Goal: Information Seeking & Learning: Find specific fact

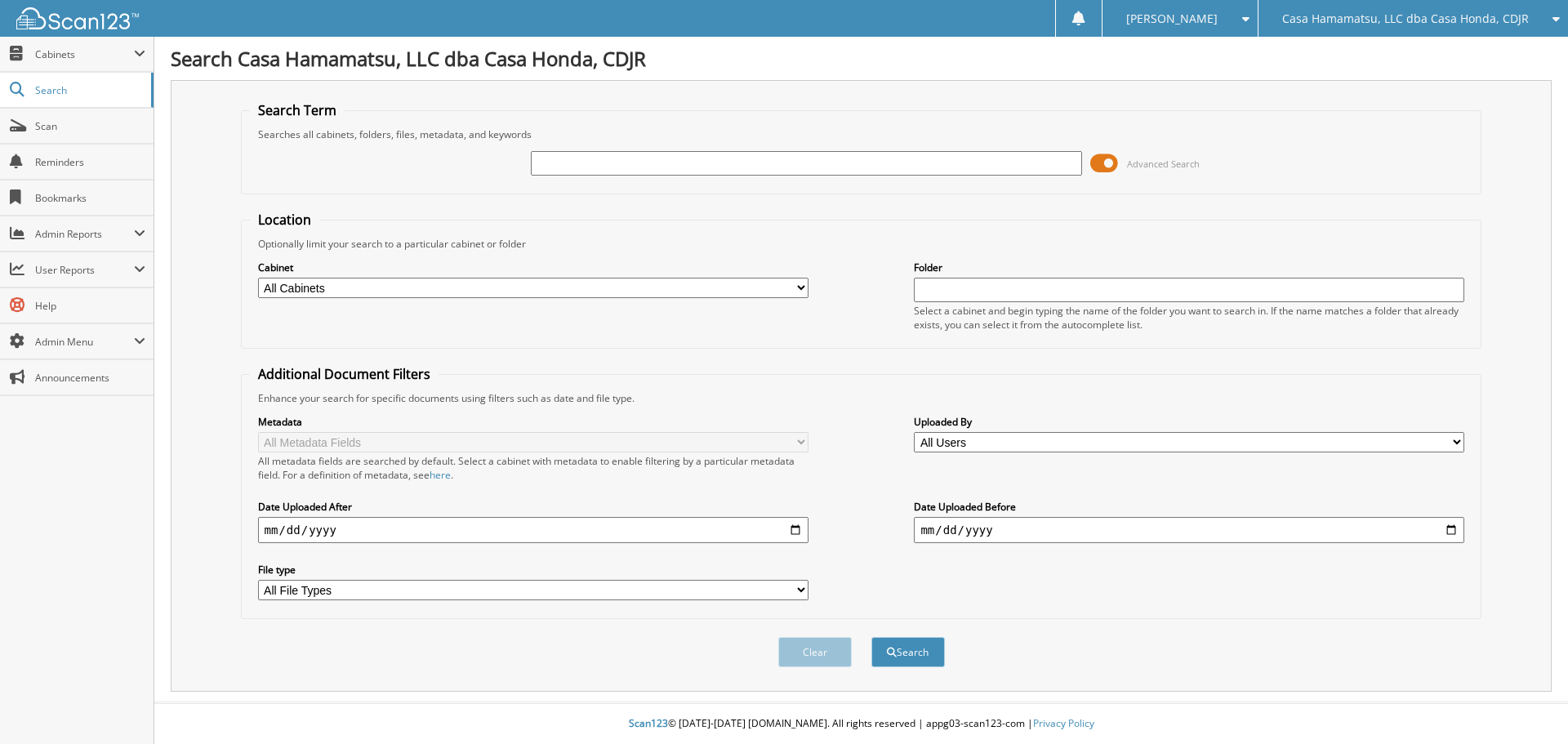
click at [669, 163] on input "text" at bounding box center [806, 163] width 550 height 25
type input "j23820"
click at [871, 637] on button "Search" at bounding box center [908, 651] width 73 height 30
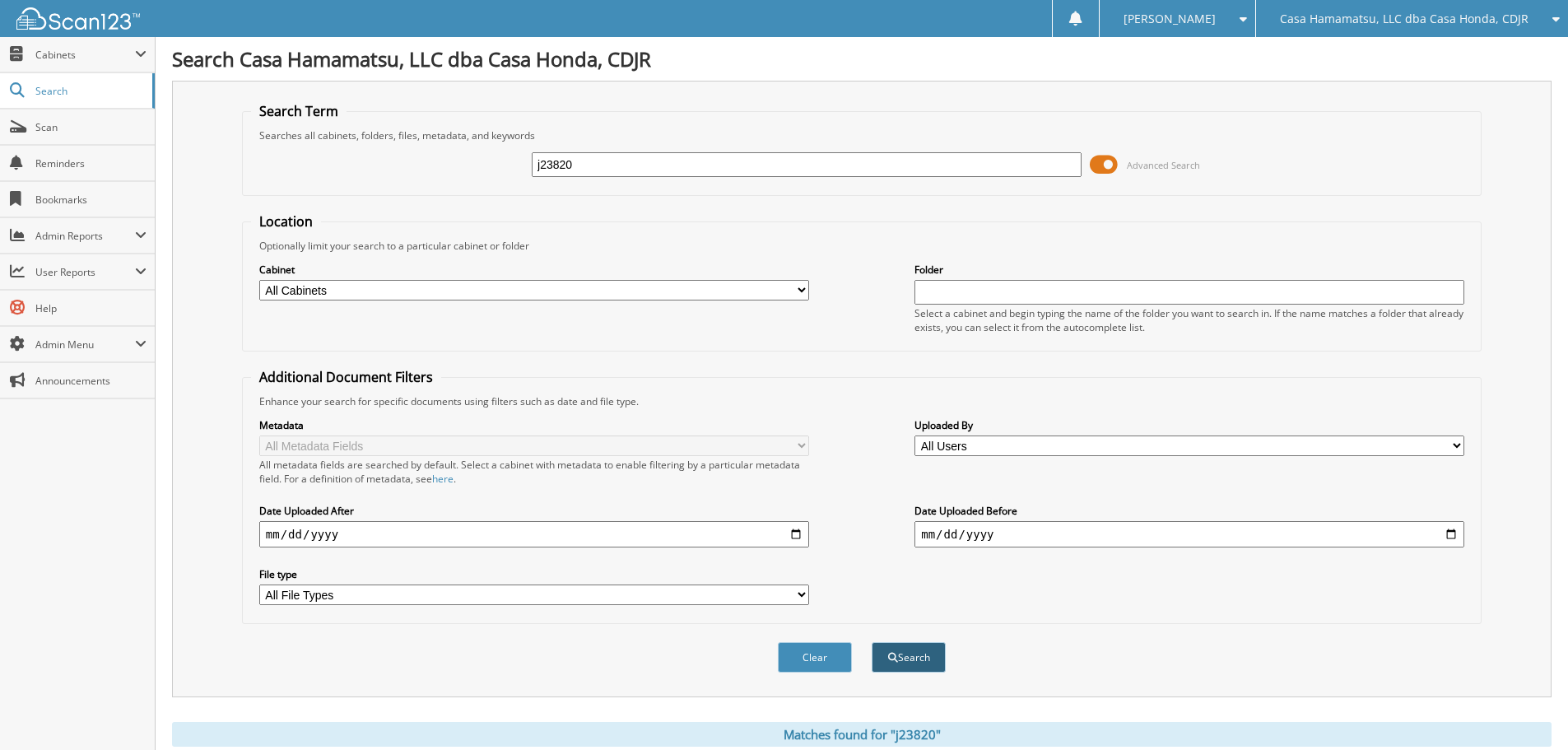
click at [911, 661] on button "Search" at bounding box center [909, 656] width 74 height 30
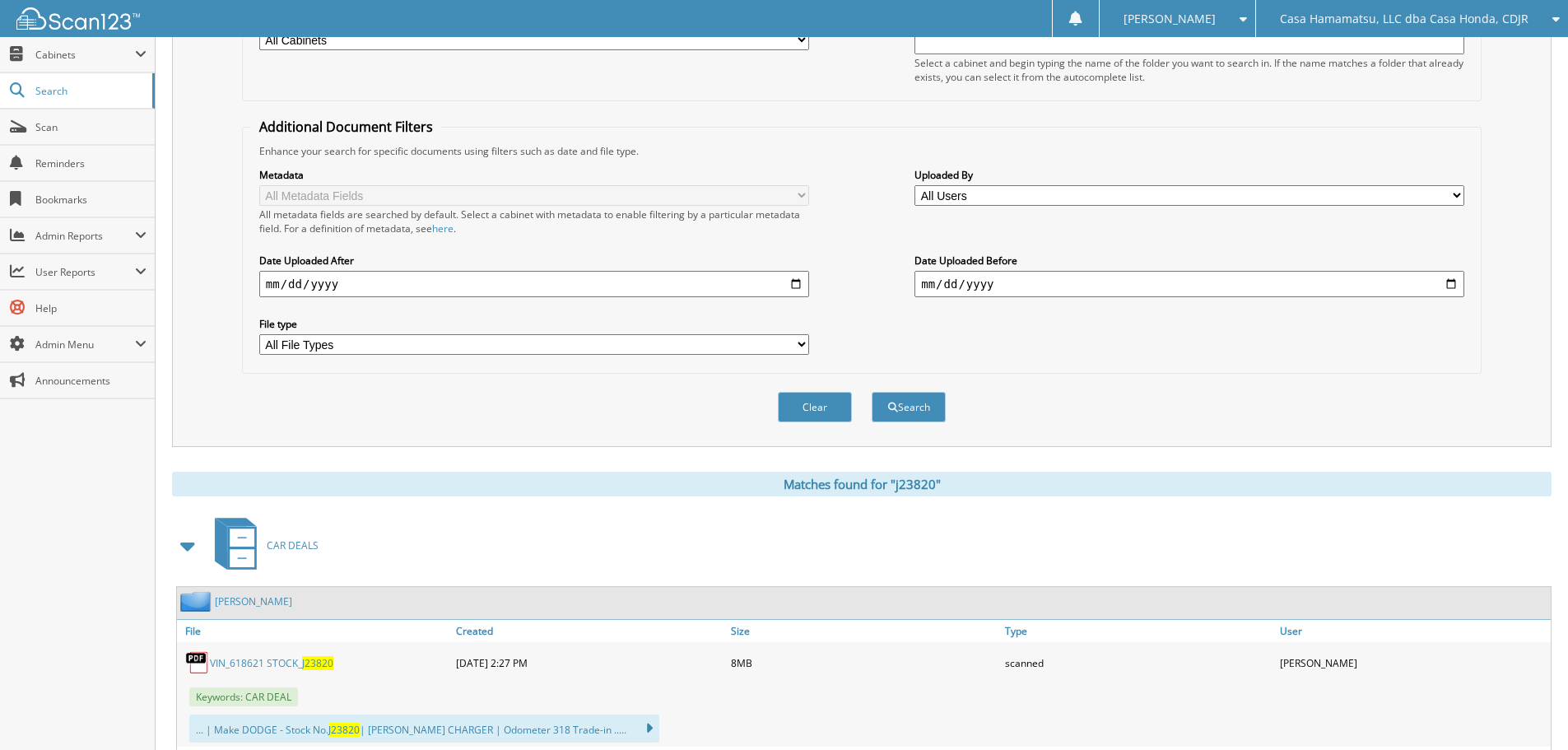
scroll to position [493, 0]
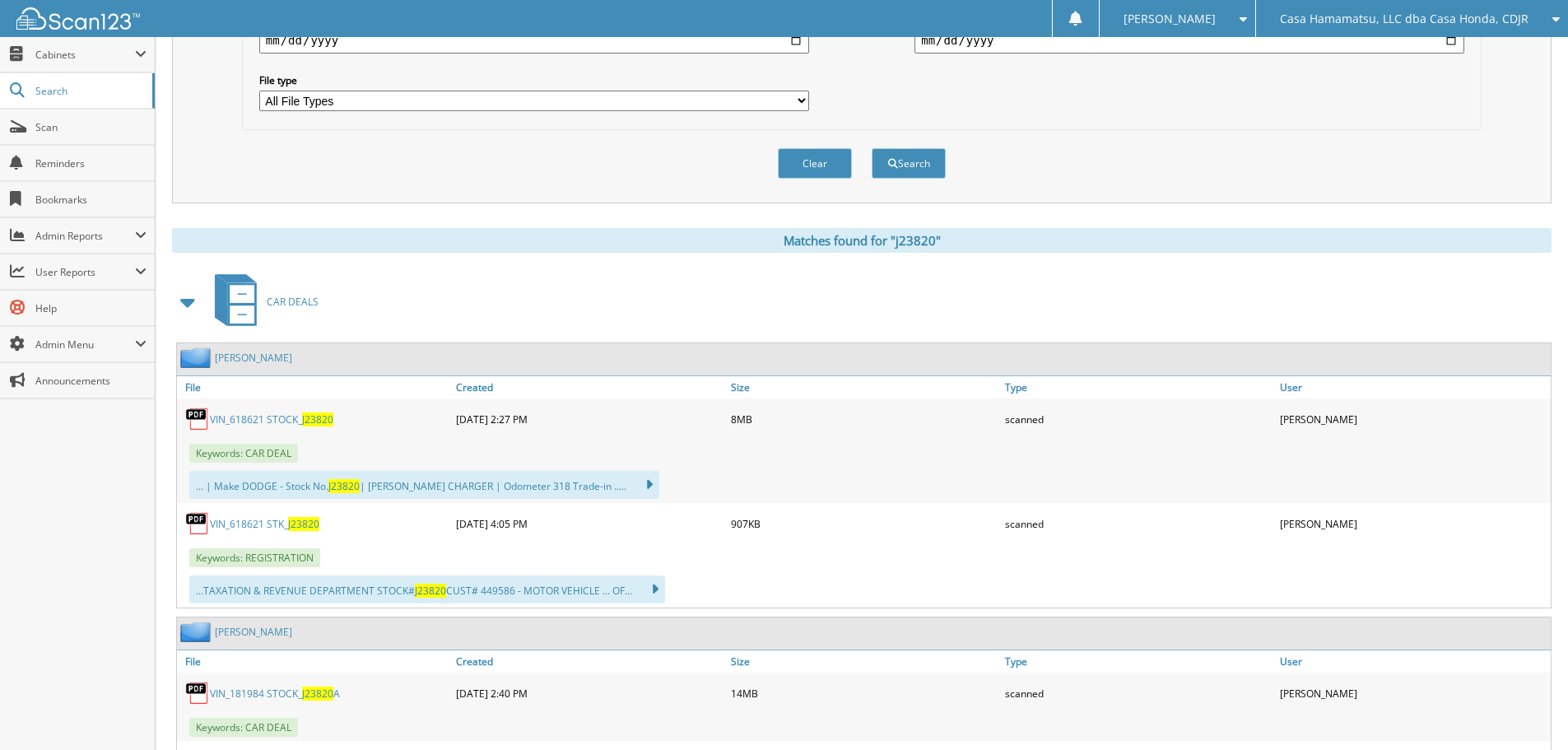
click at [257, 414] on link "VIN_618621 STOCK_ J23820" at bounding box center [272, 420] width 124 height 14
